Goal: Transaction & Acquisition: Purchase product/service

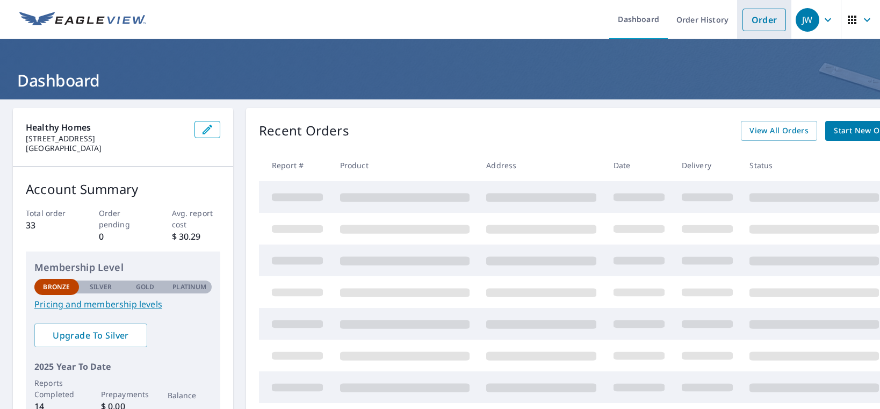
click at [754, 27] on link "Order" at bounding box center [763, 20] width 43 height 23
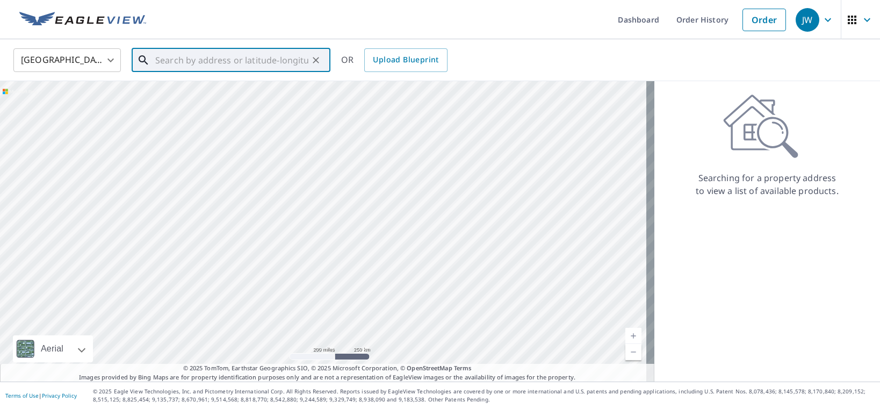
click at [196, 68] on input "text" at bounding box center [231, 60] width 153 height 30
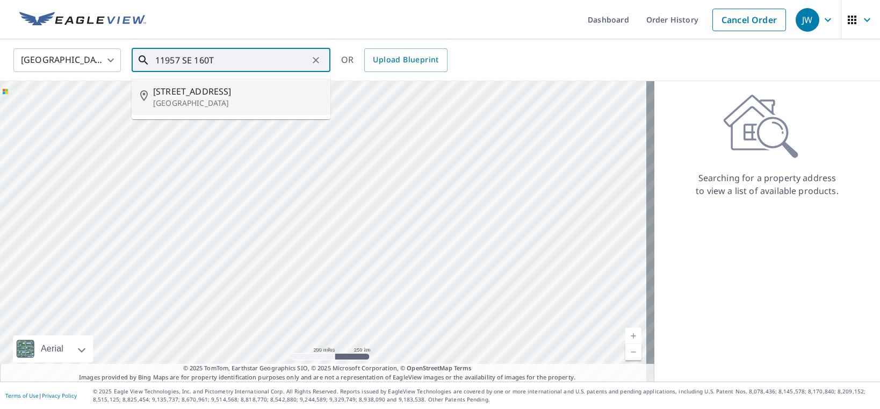
click at [230, 98] on p "[GEOGRAPHIC_DATA]" at bounding box center [237, 103] width 169 height 11
type input "[STREET_ADDRESS]"
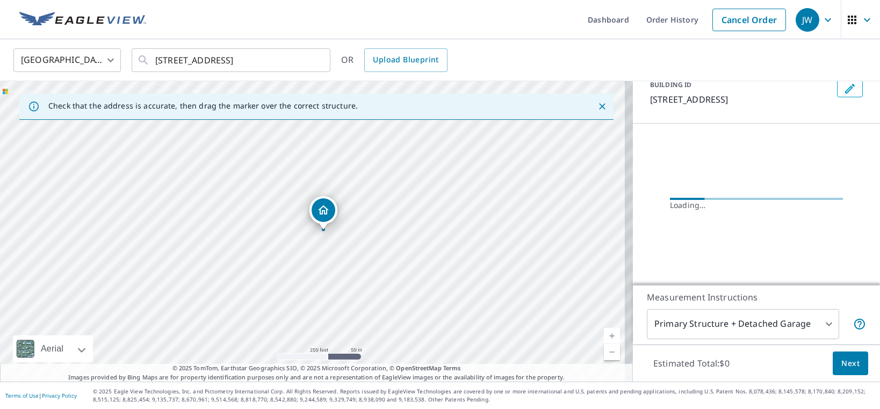
scroll to position [67, 0]
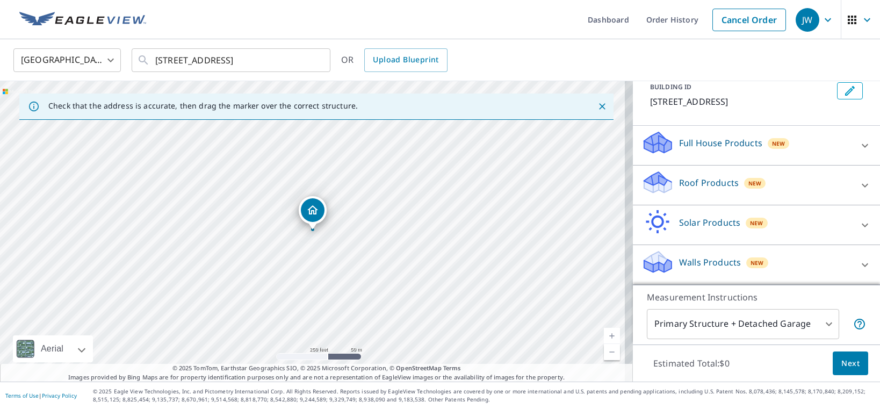
click at [789, 262] on div "Walls Products New" at bounding box center [746, 264] width 211 height 31
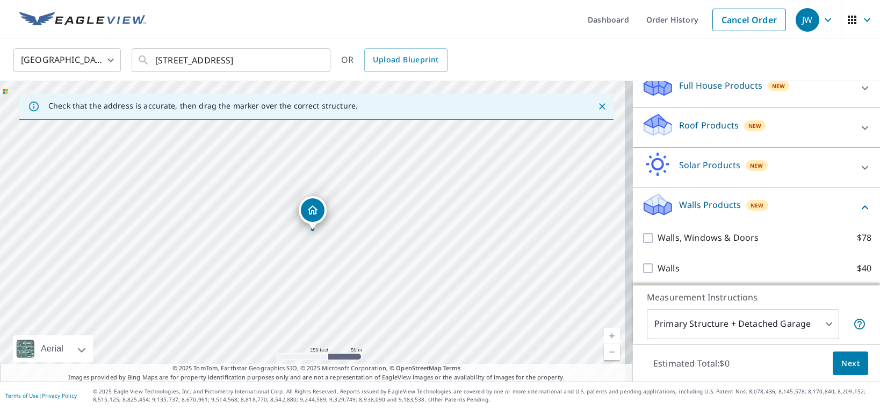
scroll to position [127, 0]
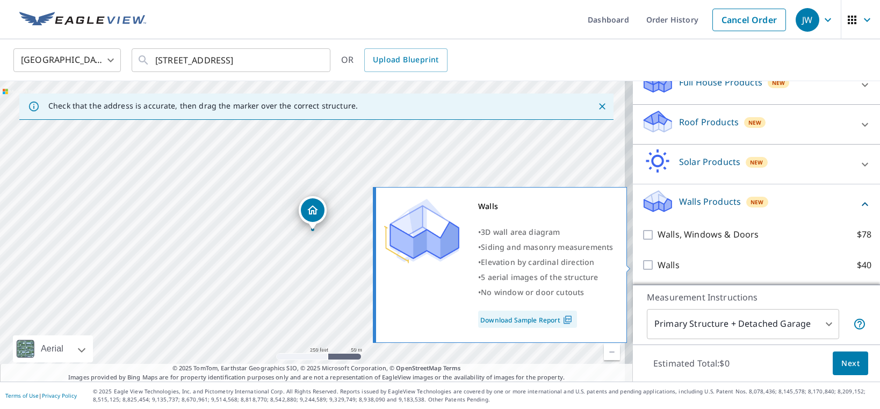
click at [641, 263] on input "Walls $40" at bounding box center [649, 264] width 16 height 13
checkbox input "true"
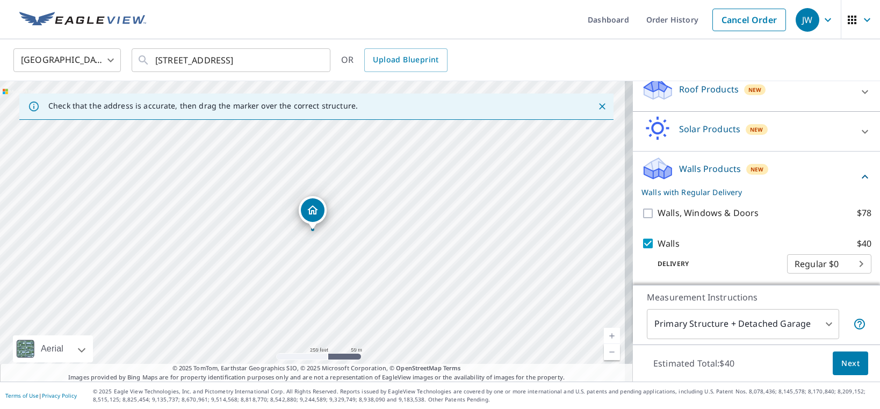
scroll to position [162, 0]
